Goal: Check status: Check status

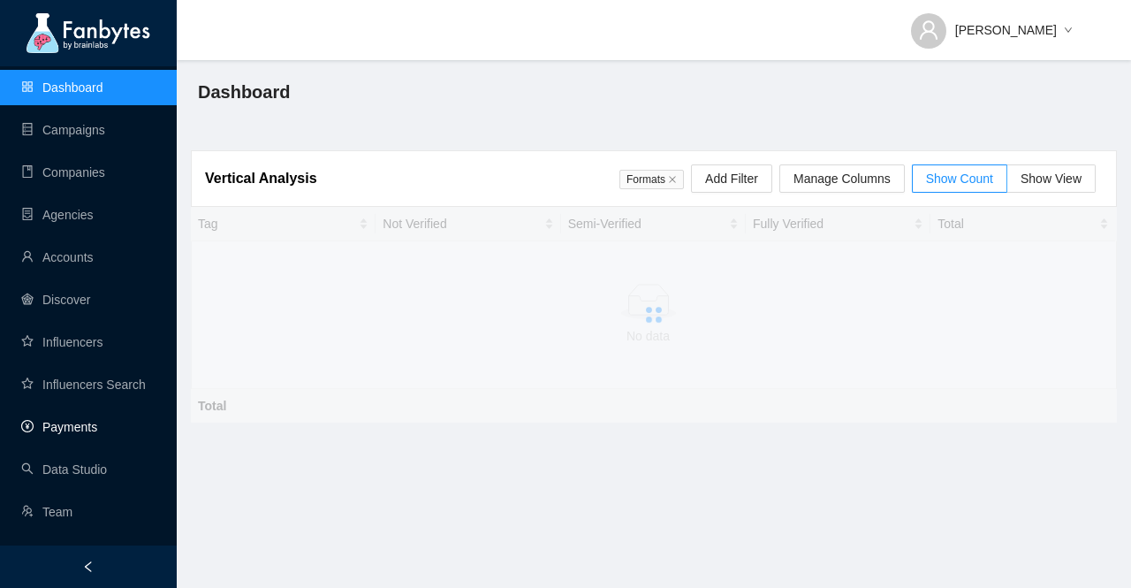
click at [94, 434] on link "Payments" at bounding box center [59, 427] width 76 height 14
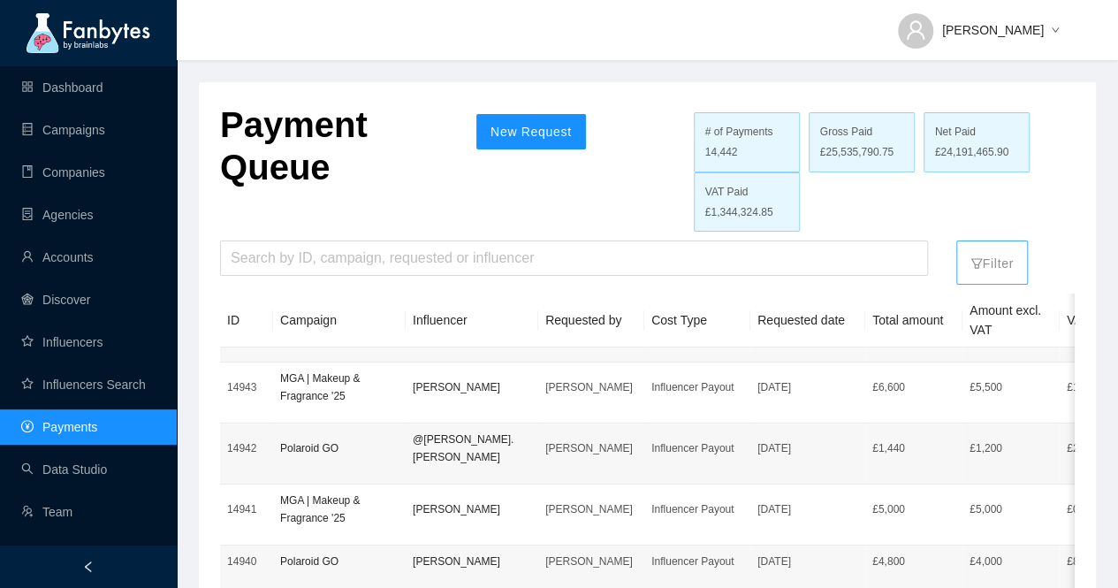
click at [1002, 267] on p "Filter" at bounding box center [991, 259] width 43 height 28
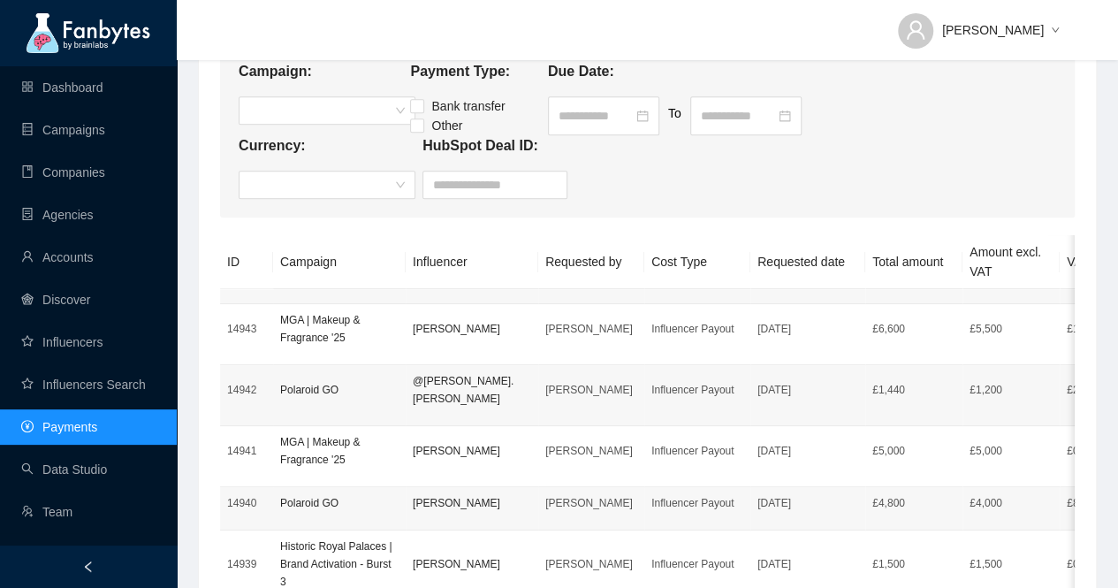
scroll to position [530, 0]
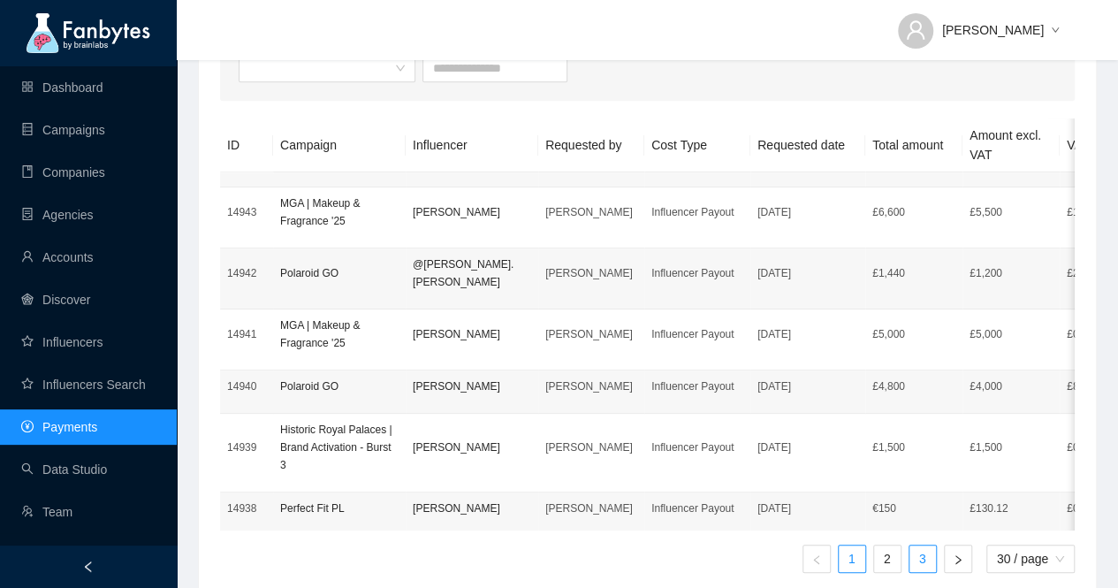
click at [919, 562] on link "3" at bounding box center [922, 558] width 27 height 27
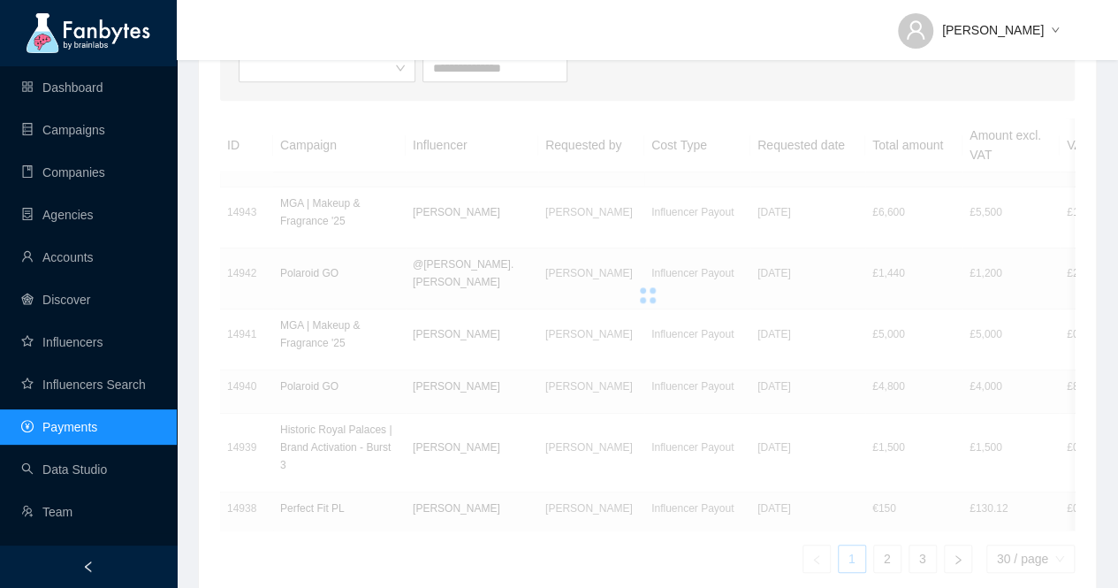
scroll to position [327, 0]
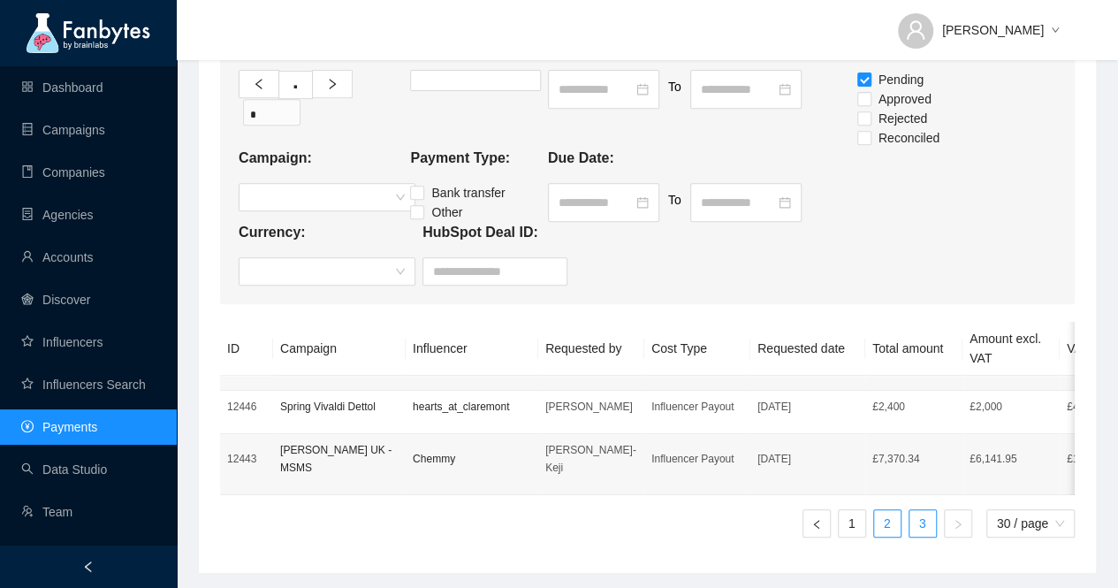
click at [885, 513] on link "2" at bounding box center [887, 523] width 27 height 27
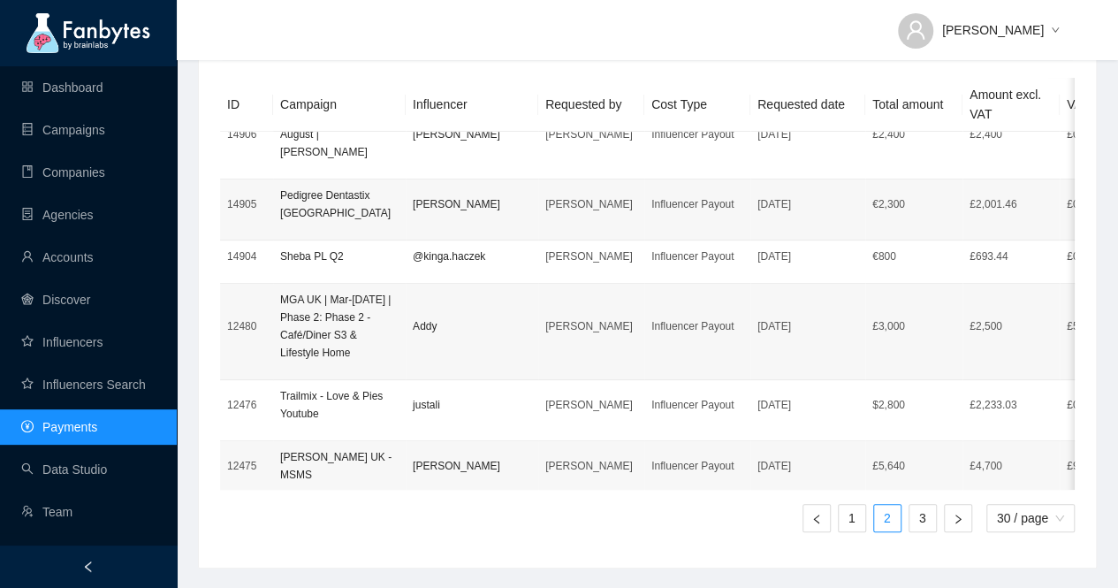
scroll to position [217, 0]
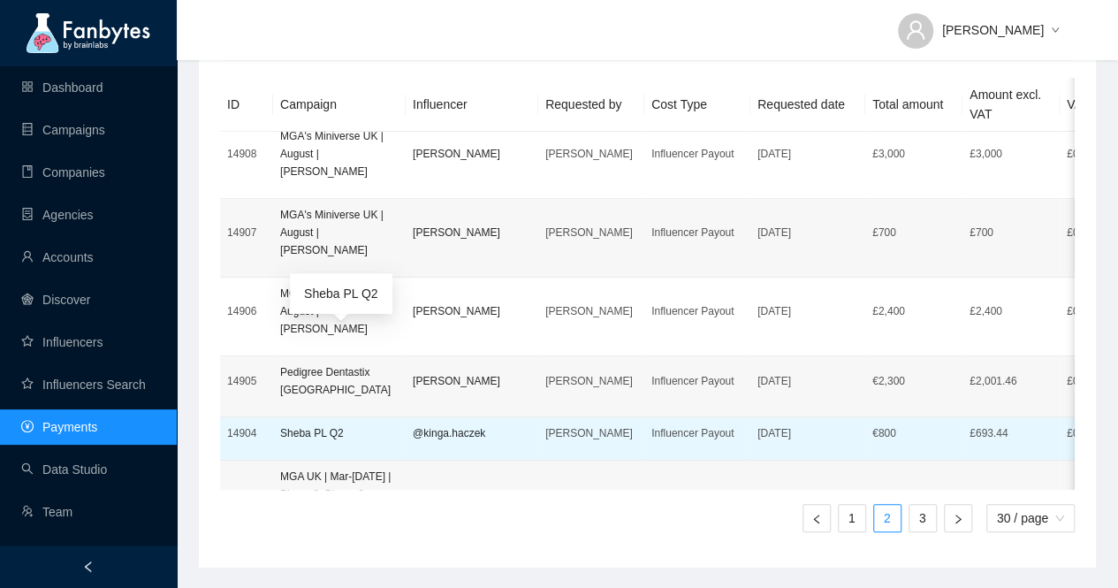
click at [343, 424] on p "Sheba PL Q2" at bounding box center [339, 433] width 118 height 18
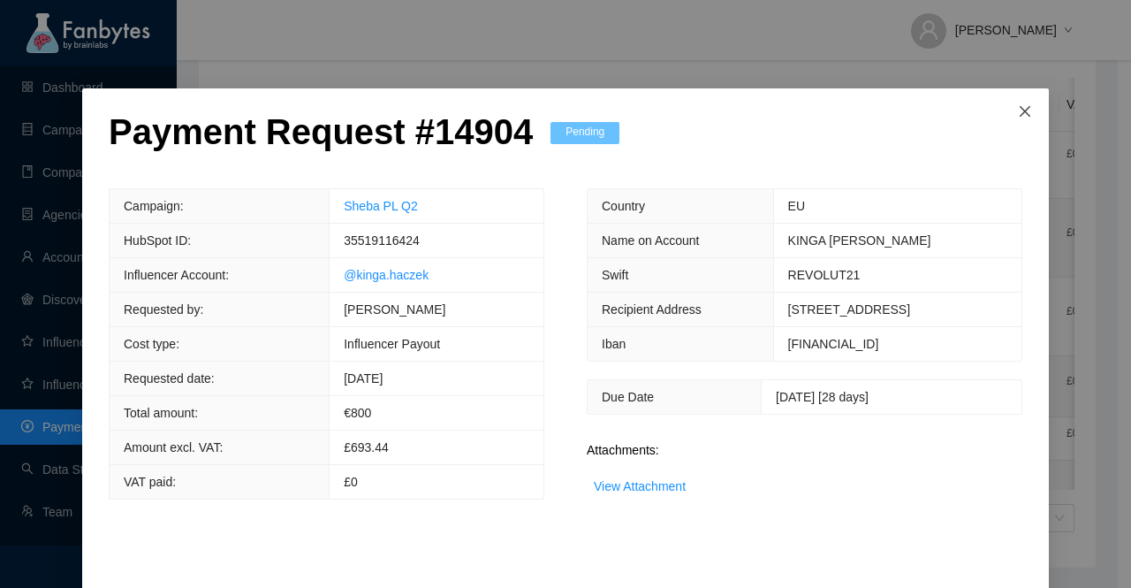
click at [1018, 105] on icon "close" at bounding box center [1025, 111] width 14 height 14
